Goal: Use online tool/utility: Utilize a website feature to perform a specific function

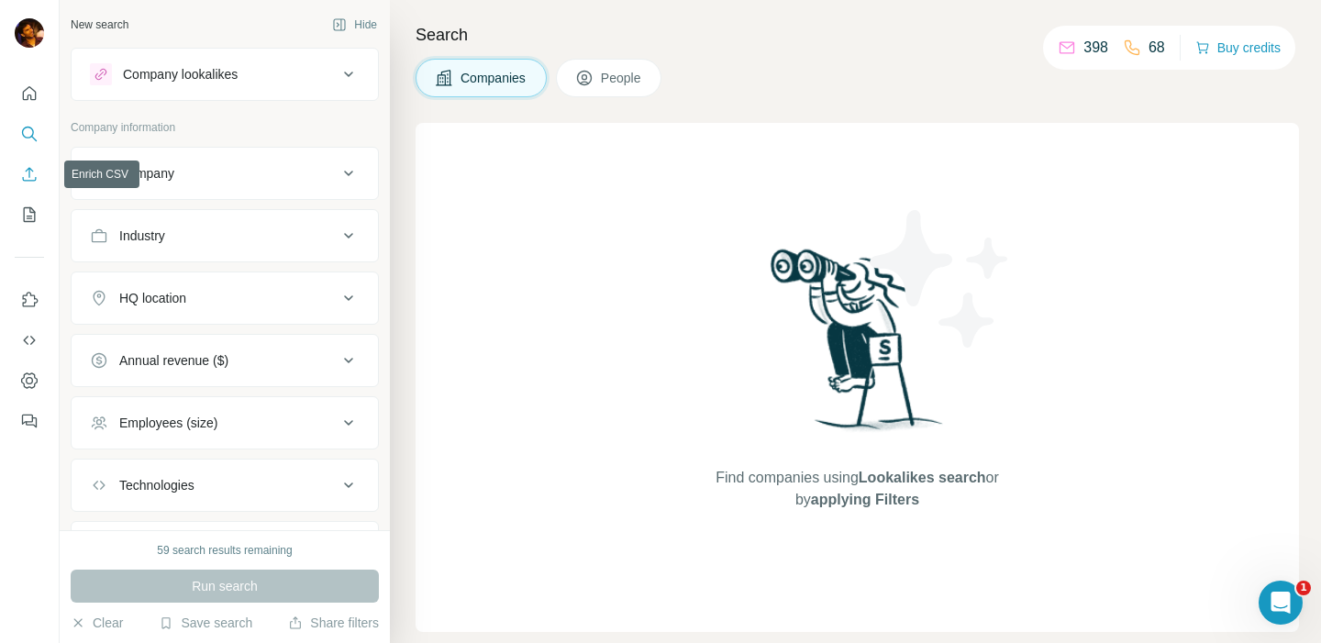
click at [34, 175] on icon "Enrich CSV" at bounding box center [29, 174] width 18 height 18
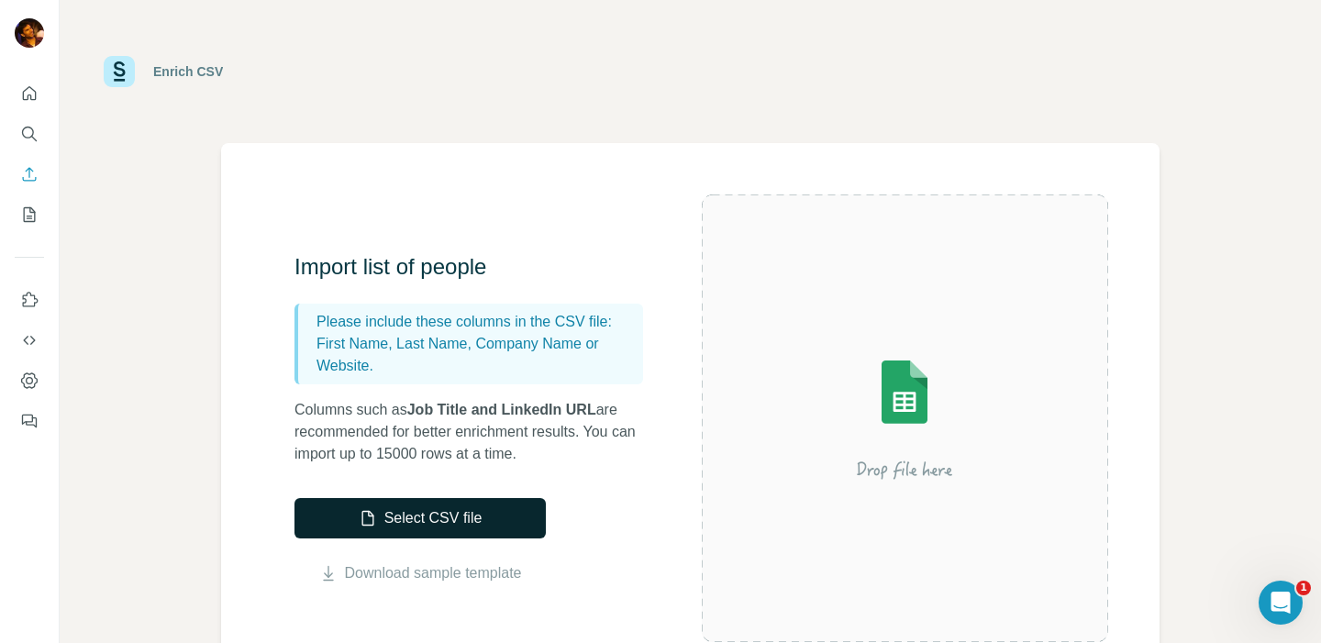
click at [450, 514] on button "Select CSV file" at bounding box center [419, 518] width 251 height 40
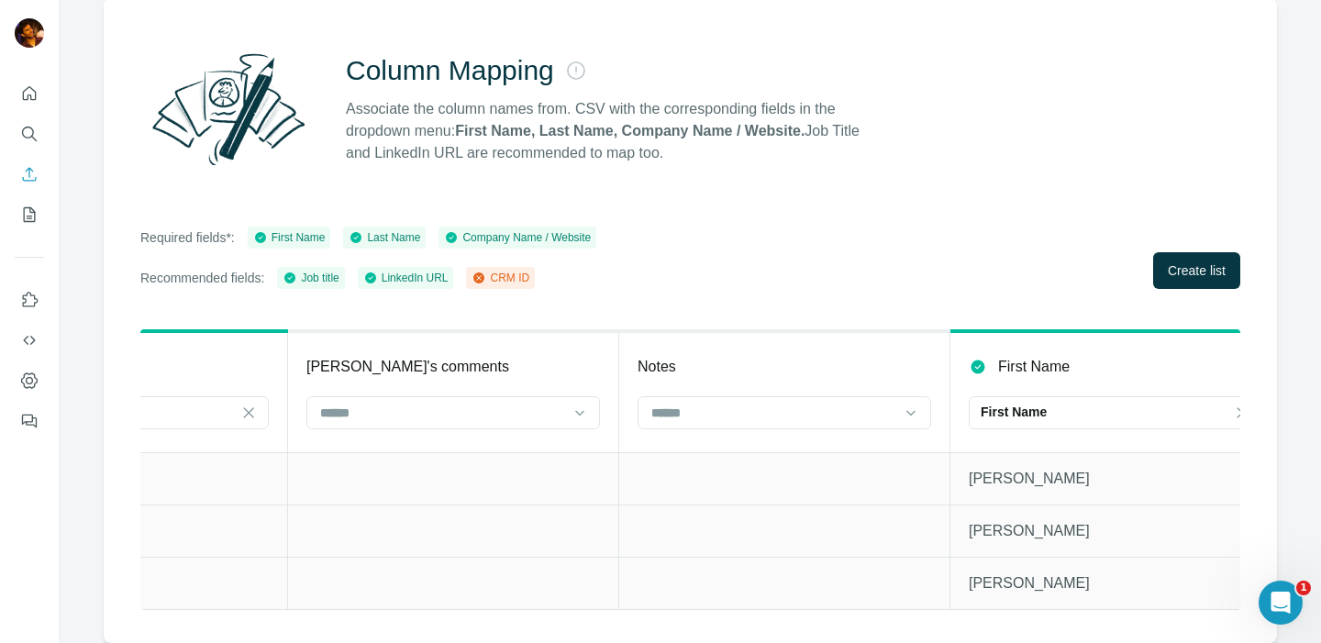
scroll to position [0, 43]
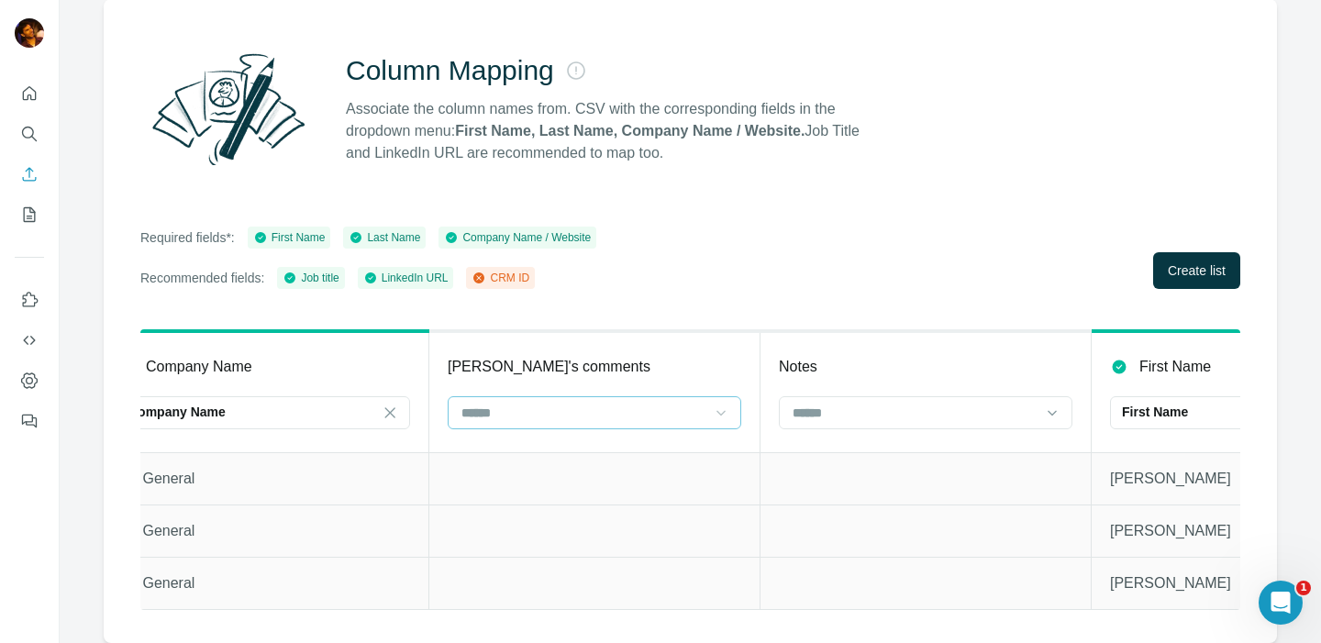
click at [719, 404] on icon at bounding box center [721, 413] width 18 height 18
click at [676, 357] on div "[PERSON_NAME]'s comments" at bounding box center [595, 367] width 294 height 22
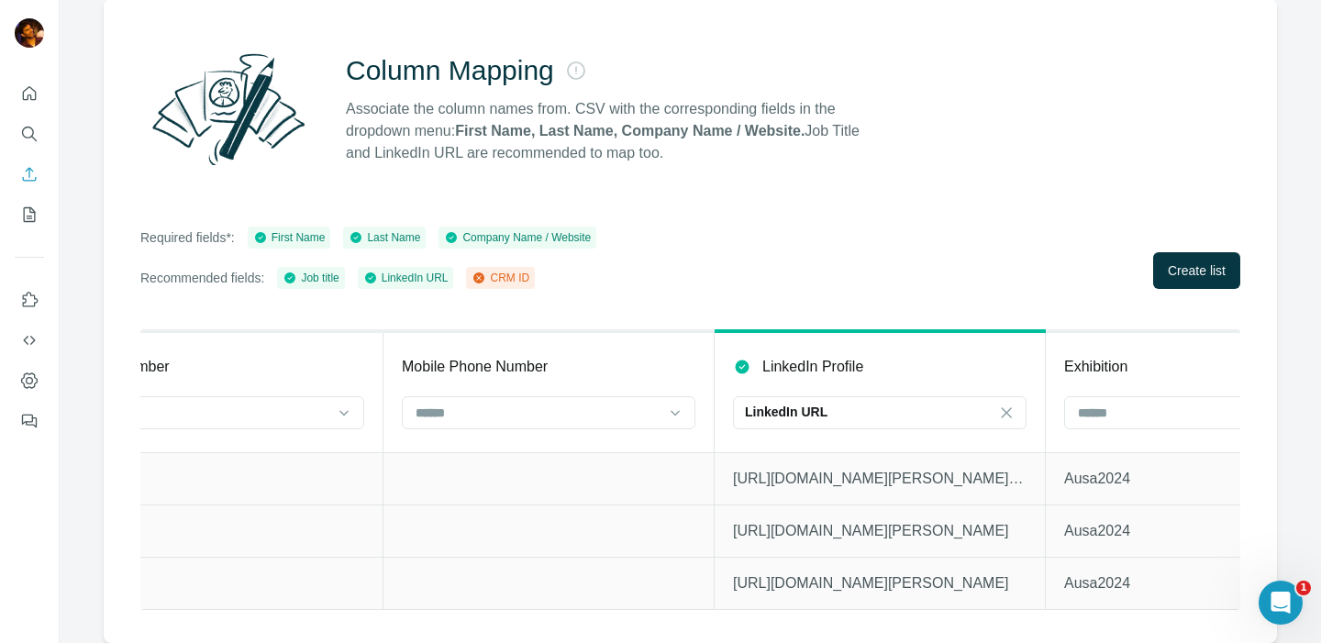
scroll to position [0, 3882]
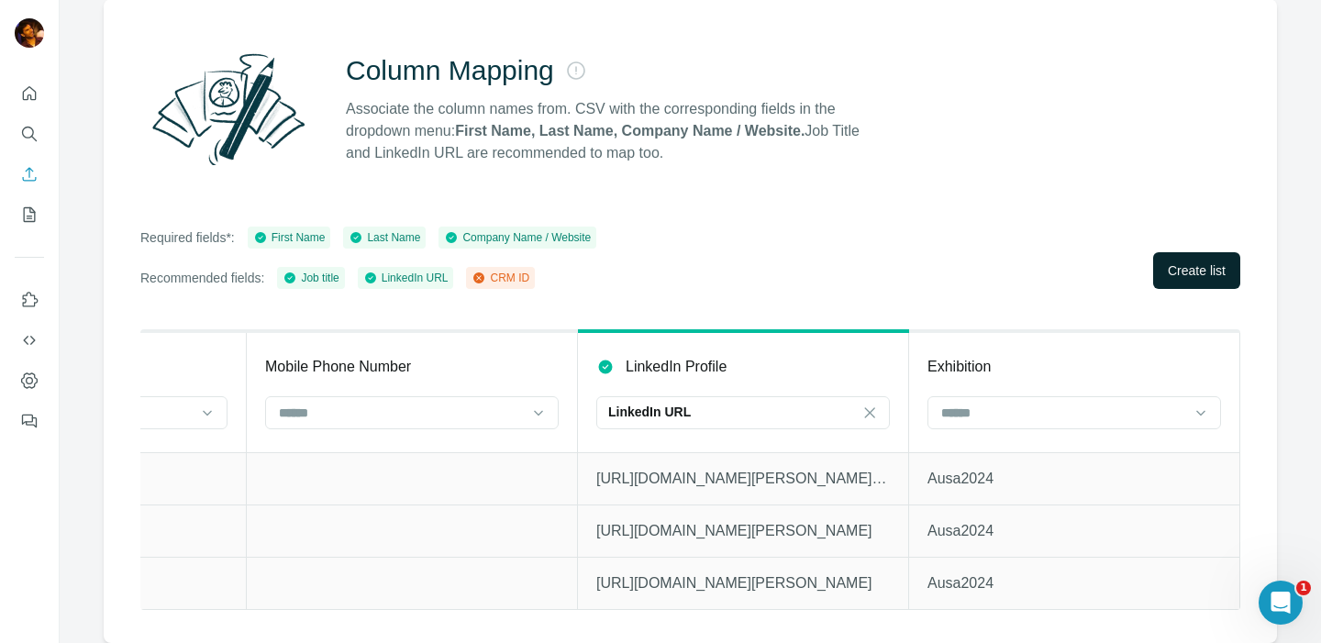
click at [1170, 261] on span "Create list" at bounding box center [1197, 270] width 58 height 18
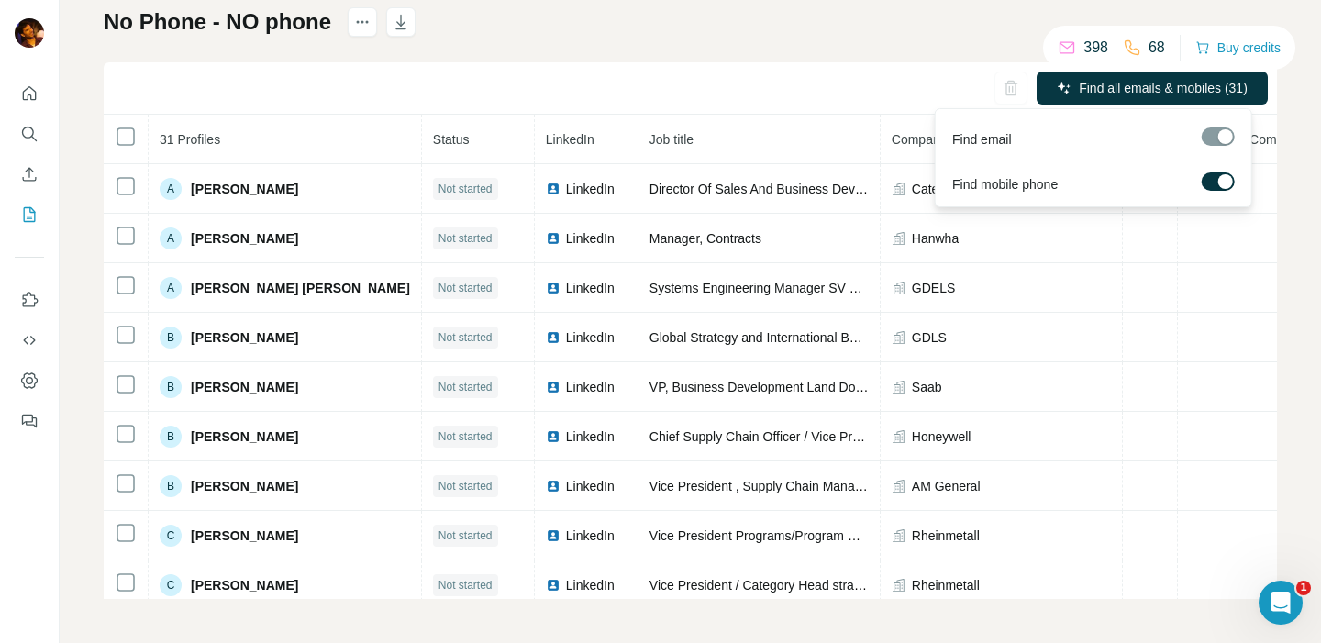
click at [1219, 137] on div at bounding box center [1218, 136] width 33 height 18
click at [1222, 139] on div at bounding box center [1218, 136] width 33 height 18
click at [1216, 188] on label at bounding box center [1218, 181] width 33 height 18
click at [1224, 146] on div at bounding box center [1218, 136] width 33 height 18
click at [1224, 141] on div at bounding box center [1218, 136] width 33 height 18
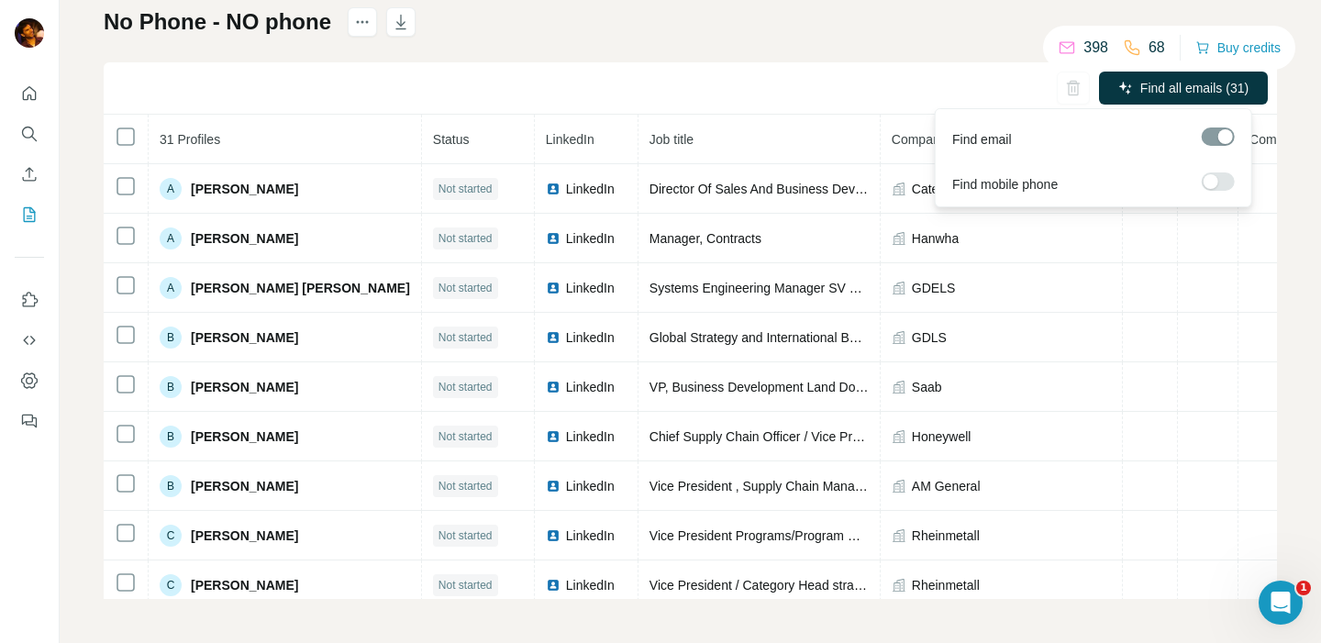
click at [1212, 186] on div at bounding box center [1210, 181] width 15 height 15
click at [1143, 97] on button "Find all emails & mobiles (31)" at bounding box center [1151, 88] width 231 height 33
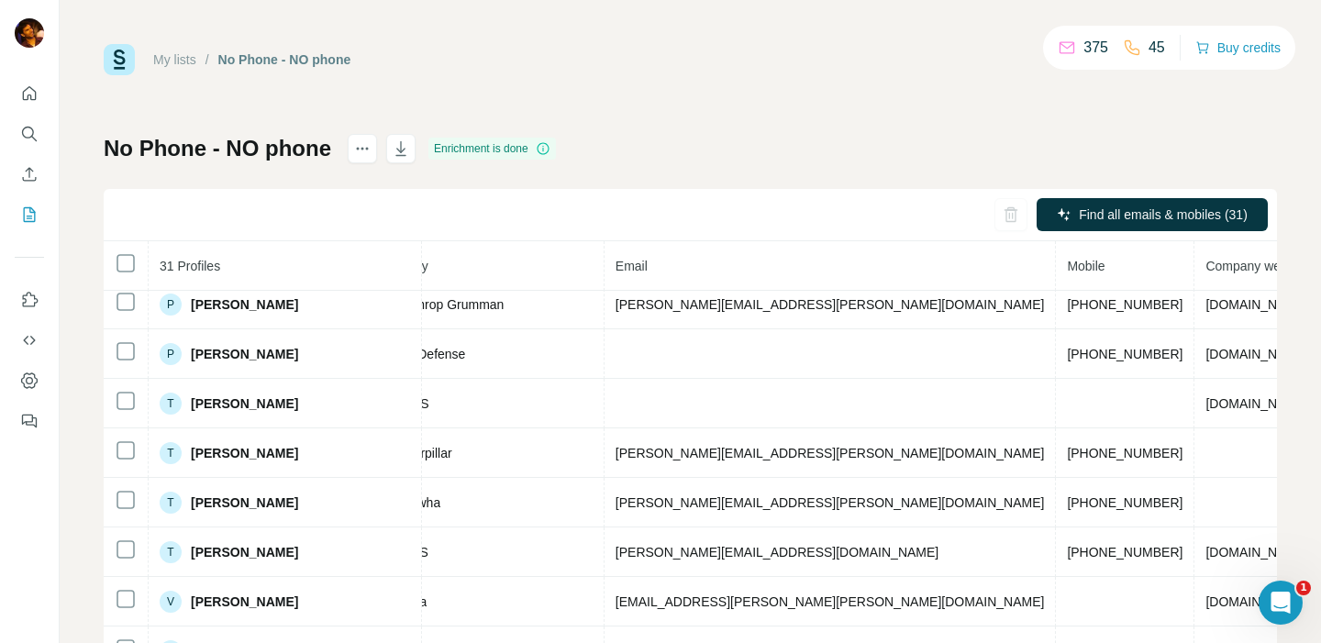
scroll to position [1111, 518]
click at [393, 154] on icon "button" at bounding box center [401, 148] width 18 height 18
